Goal: Information Seeking & Learning: Learn about a topic

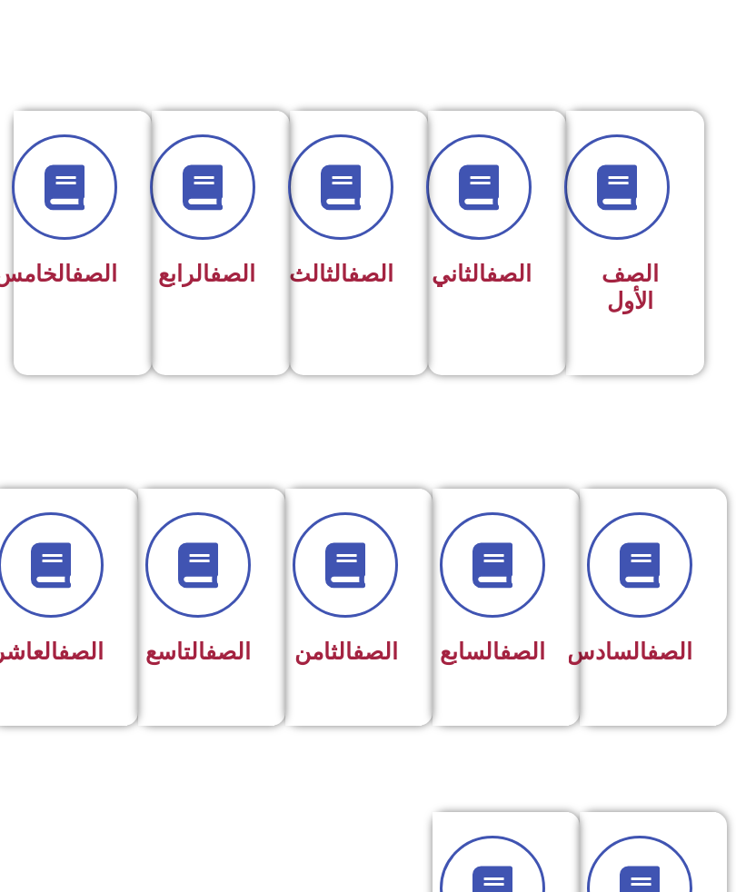
scroll to position [379, 0]
click at [371, 559] on span at bounding box center [344, 564] width 105 height 105
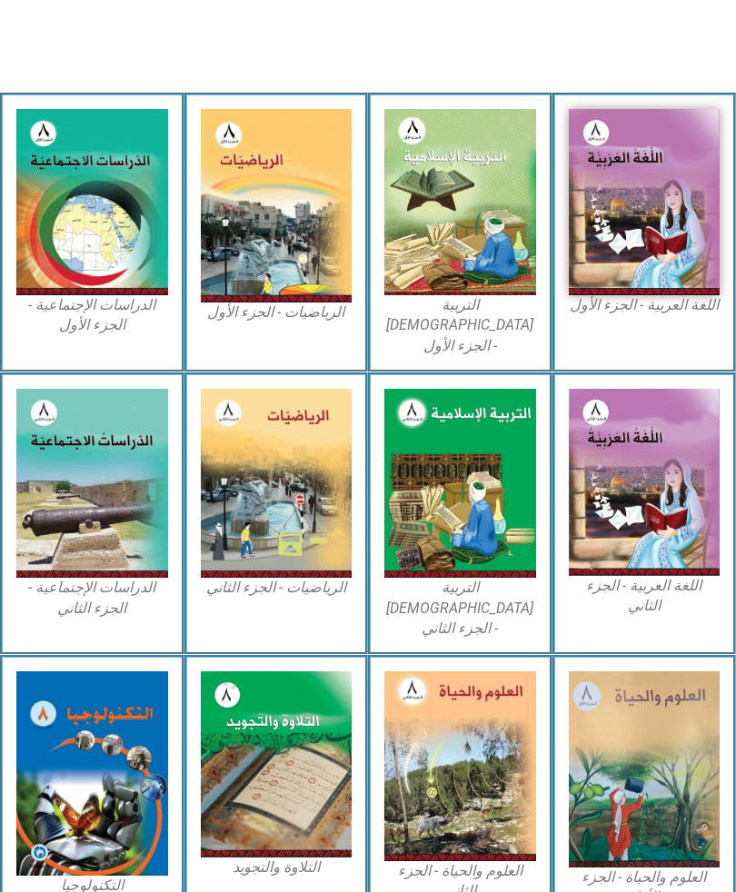
scroll to position [479, 0]
click at [509, 218] on img at bounding box center [460, 203] width 152 height 186
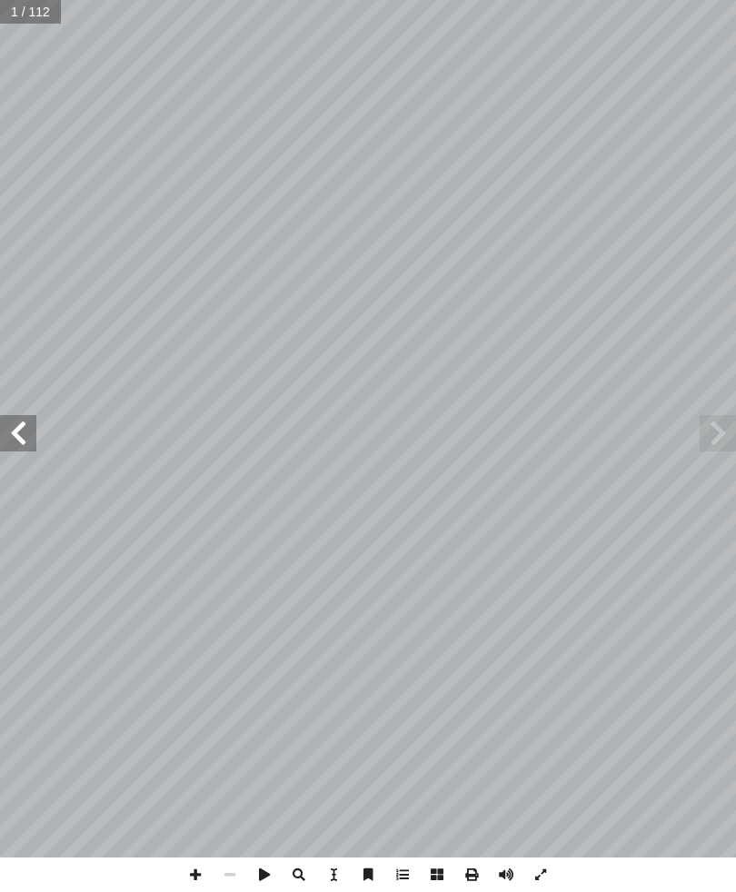
click at [722, 439] on span at bounding box center [717, 433] width 36 height 36
click at [707, 416] on span at bounding box center [717, 433] width 36 height 36
click at [27, 430] on span at bounding box center [18, 433] width 36 height 36
click at [6, 430] on span at bounding box center [18, 433] width 36 height 36
click at [12, 430] on span at bounding box center [18, 433] width 36 height 36
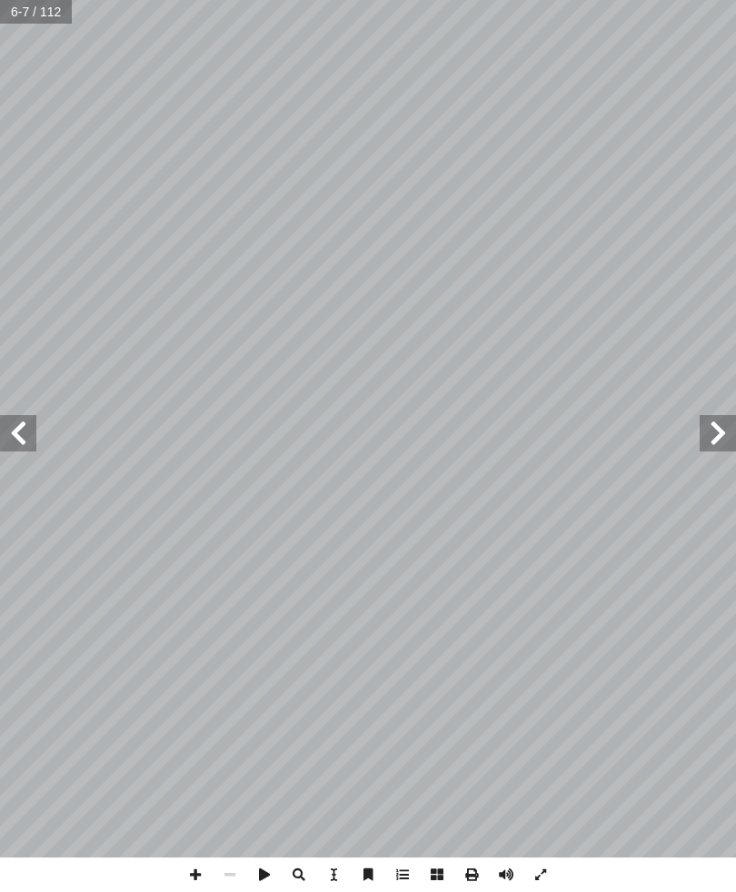
click at [34, 441] on span at bounding box center [18, 433] width 36 height 36
click at [17, 434] on span at bounding box center [18, 433] width 36 height 36
click at [14, 432] on span at bounding box center [18, 433] width 36 height 36
click at [26, 428] on span at bounding box center [18, 433] width 36 height 36
click at [5, 444] on span at bounding box center [18, 433] width 36 height 36
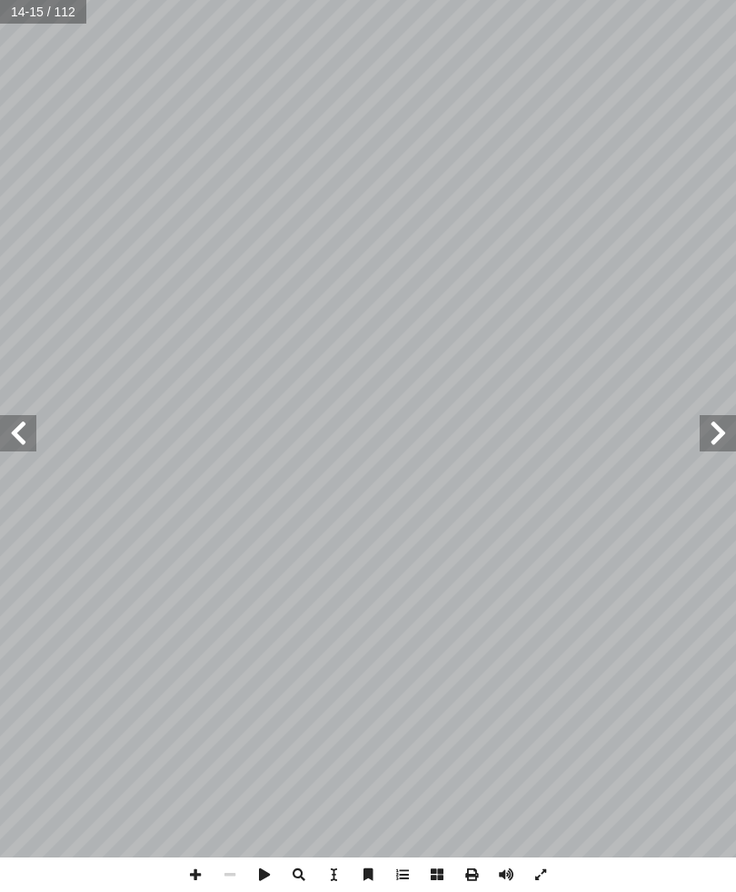
click at [22, 430] on span at bounding box center [18, 433] width 36 height 36
click at [25, 429] on span at bounding box center [18, 433] width 36 height 36
click at [10, 431] on span at bounding box center [18, 433] width 36 height 36
click at [27, 428] on span at bounding box center [18, 433] width 36 height 36
click at [25, 433] on span at bounding box center [18, 433] width 36 height 36
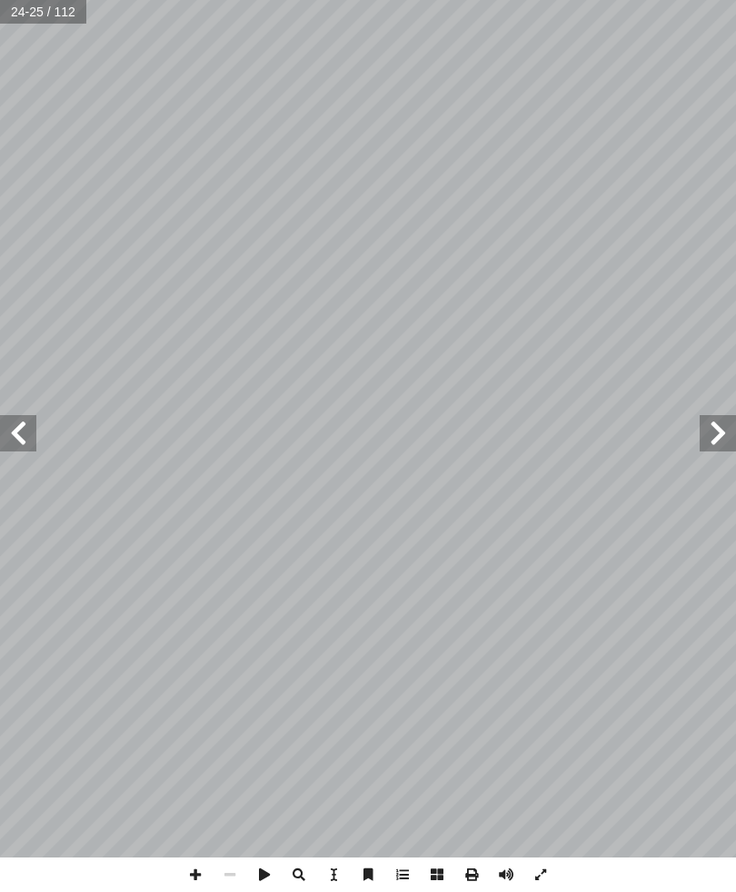
click at [34, 422] on span at bounding box center [18, 433] width 36 height 36
click at [25, 430] on span at bounding box center [18, 433] width 36 height 36
click at [15, 430] on span at bounding box center [18, 433] width 36 height 36
click at [13, 426] on span at bounding box center [18, 433] width 36 height 36
click at [15, 430] on span at bounding box center [18, 433] width 36 height 36
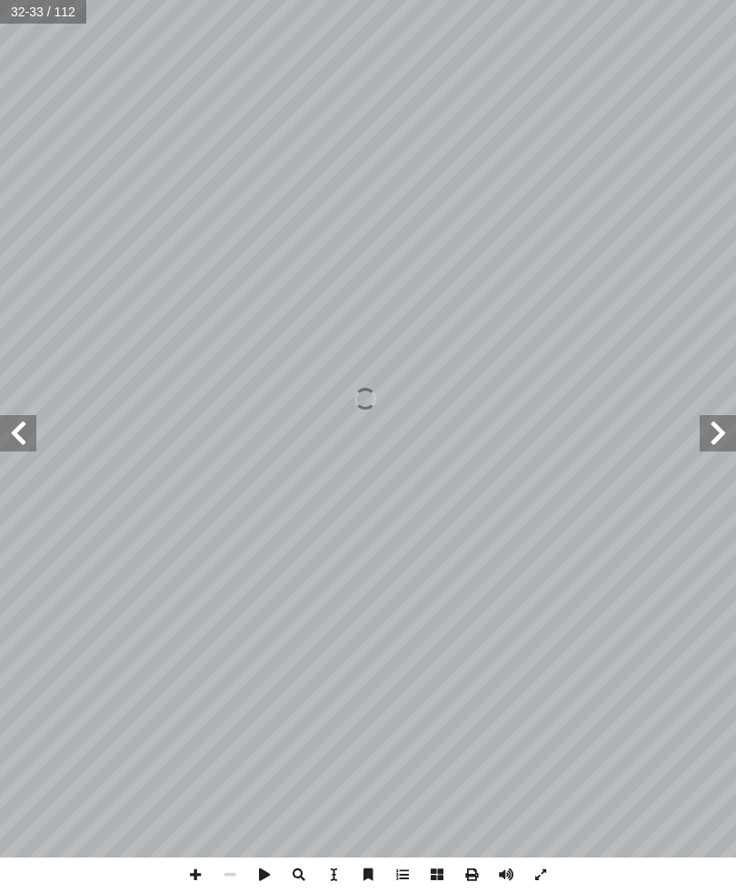
click at [15, 421] on span at bounding box center [18, 433] width 36 height 36
click at [2, 427] on span at bounding box center [18, 433] width 36 height 36
click at [8, 434] on span at bounding box center [18, 433] width 36 height 36
click at [28, 424] on span at bounding box center [18, 433] width 36 height 36
click at [717, 428] on span at bounding box center [717, 433] width 36 height 36
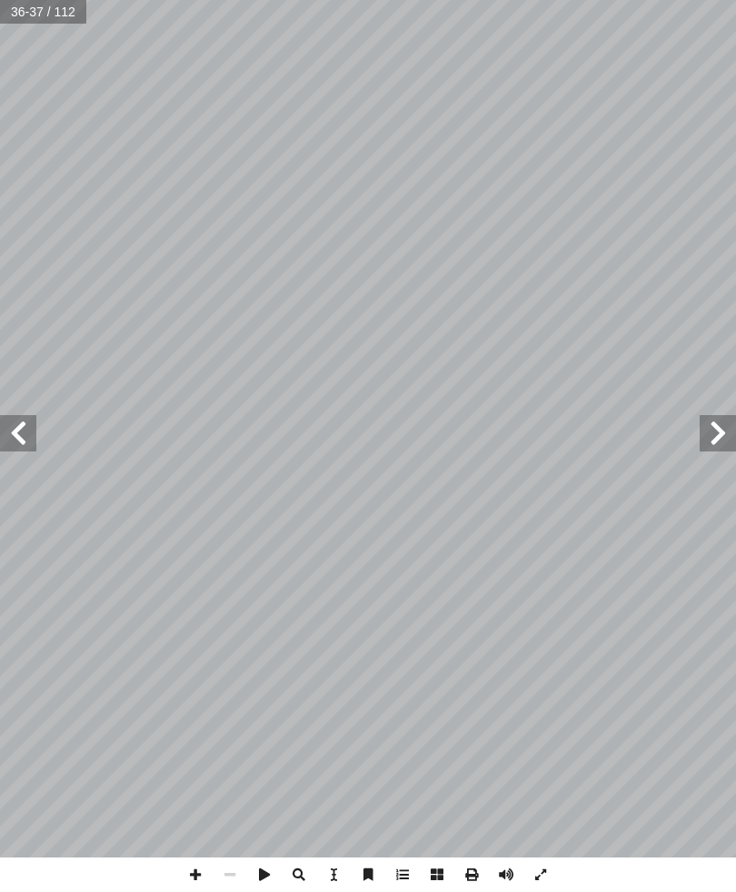
click at [724, 438] on span at bounding box center [717, 433] width 36 height 36
click at [705, 447] on span at bounding box center [717, 433] width 36 height 36
click at [41, 5] on input "text" at bounding box center [43, 12] width 87 height 24
type input "*"
click at [29, 419] on span at bounding box center [18, 433] width 36 height 36
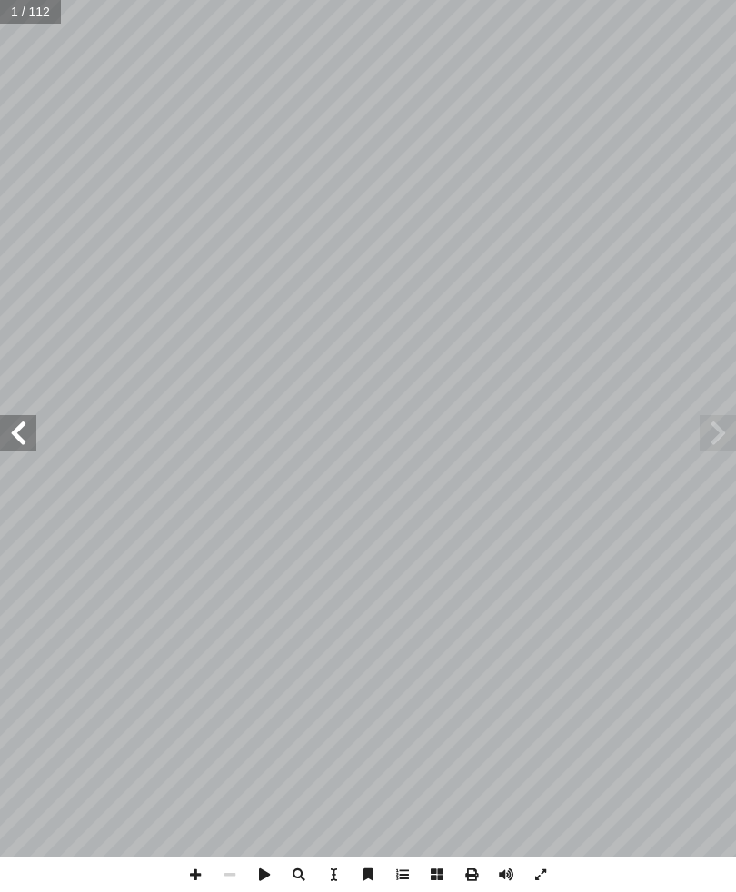
click at [28, 428] on span at bounding box center [18, 433] width 36 height 36
click at [27, 432] on span at bounding box center [18, 433] width 36 height 36
click at [721, 449] on span at bounding box center [717, 433] width 36 height 36
click at [721, 433] on span at bounding box center [717, 433] width 36 height 36
click at [15, 425] on span at bounding box center [18, 433] width 36 height 36
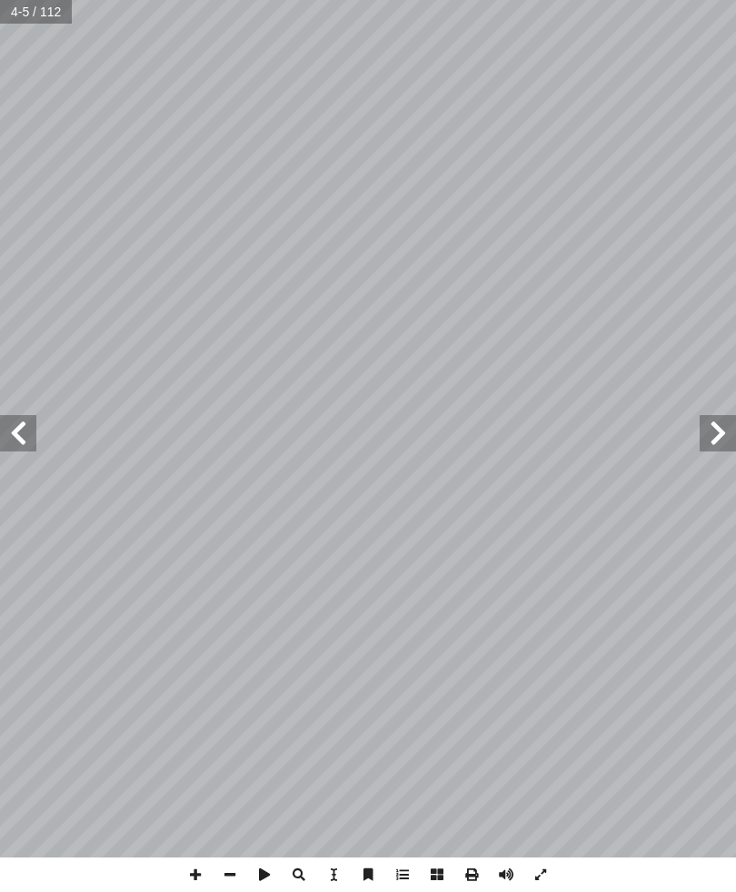
click at [23, 420] on span at bounding box center [18, 433] width 36 height 36
click at [724, 432] on span at bounding box center [717, 433] width 36 height 36
click at [16, 430] on span at bounding box center [18, 433] width 36 height 36
click at [19, 439] on span at bounding box center [18, 433] width 36 height 36
click at [25, 417] on span at bounding box center [18, 433] width 36 height 36
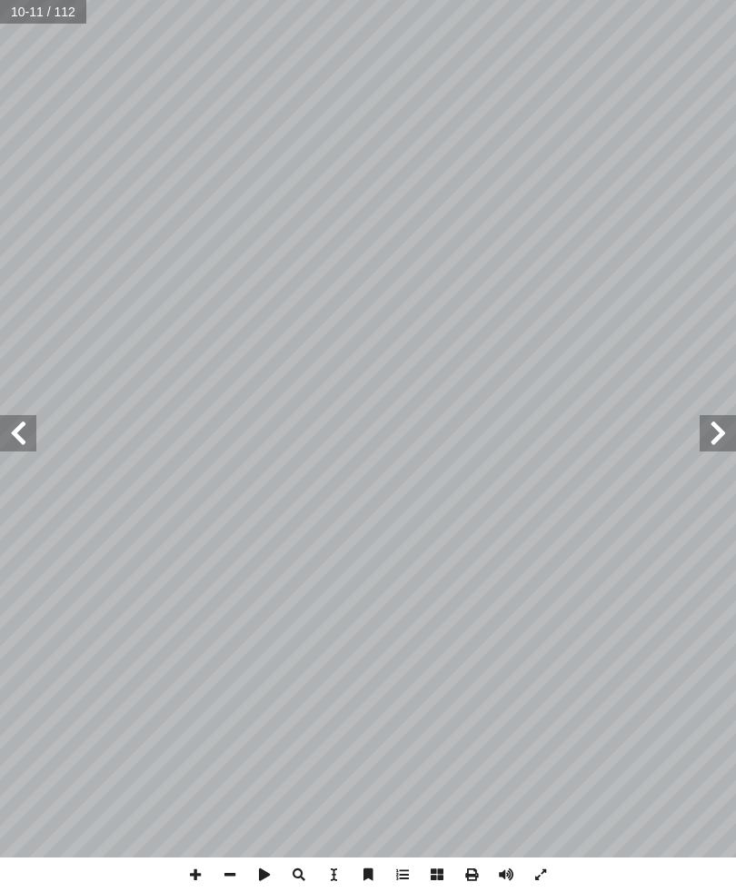
click at [722, 432] on span at bounding box center [717, 433] width 36 height 36
click at [717, 437] on span at bounding box center [717, 433] width 36 height 36
click at [35, 437] on span at bounding box center [18, 433] width 36 height 36
click at [724, 417] on span at bounding box center [717, 433] width 36 height 36
click at [725, 430] on span at bounding box center [717, 433] width 36 height 36
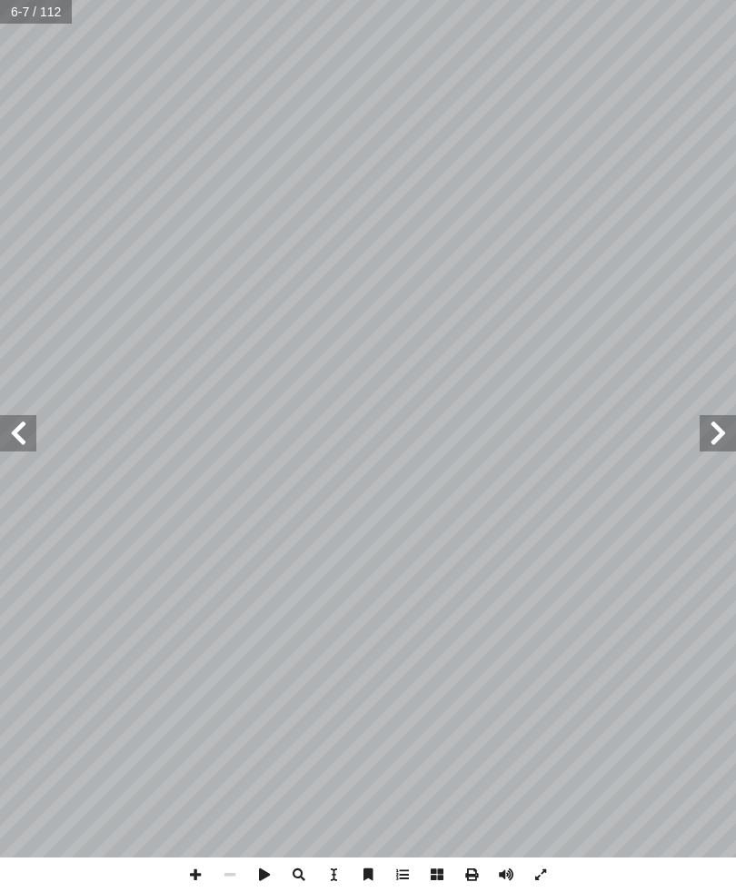
click at [13, 435] on span at bounding box center [18, 433] width 36 height 36
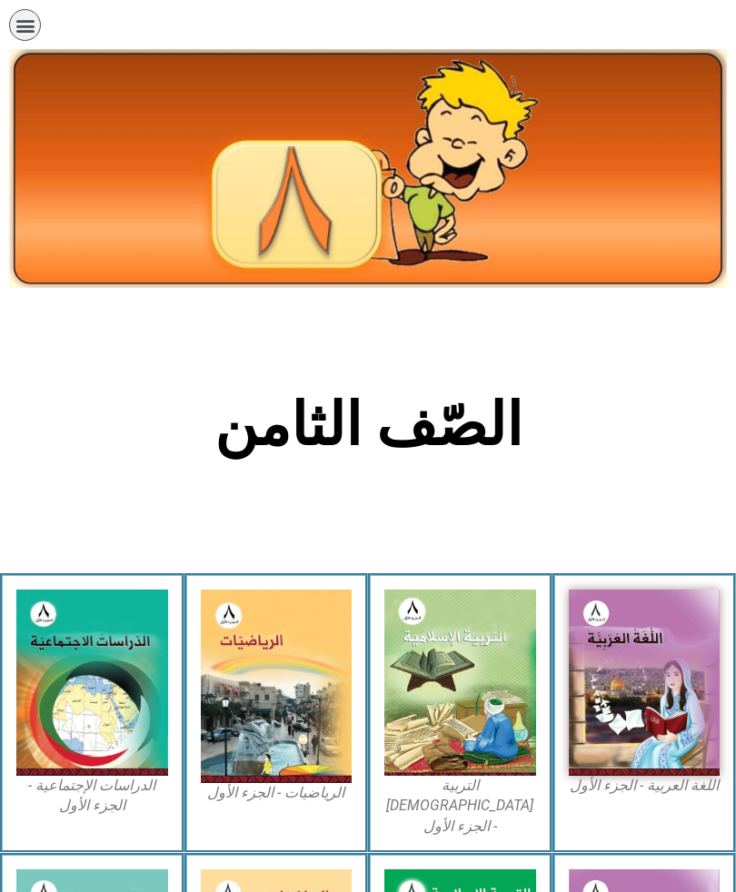
scroll to position [535, 0]
